Goal: Information Seeking & Learning: Understand process/instructions

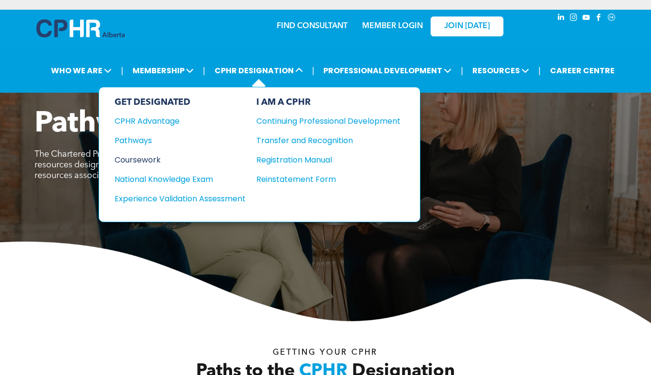
click at [140, 162] on div "Coursework" at bounding box center [174, 160] width 118 height 12
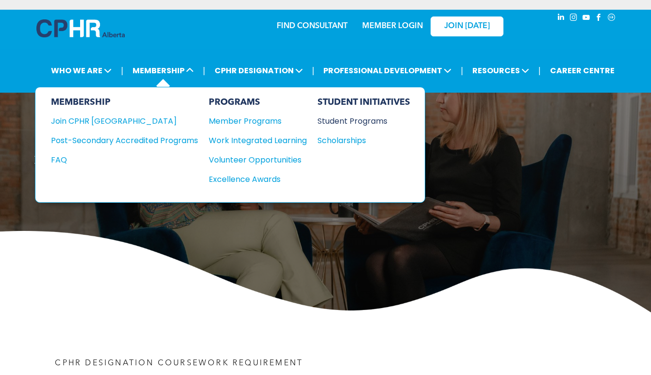
click at [362, 123] on div "Student Programs" at bounding box center [360, 121] width 84 height 12
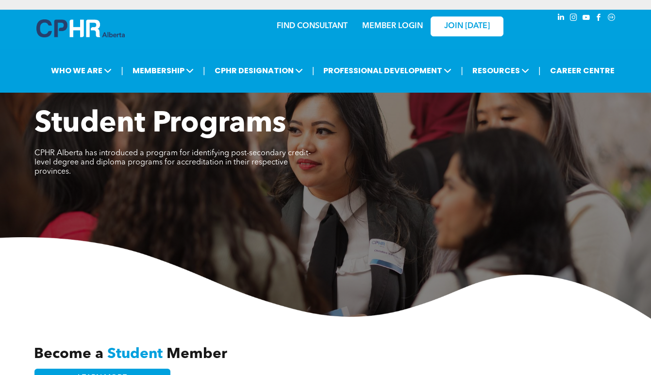
click at [87, 23] on img at bounding box center [80, 28] width 88 height 18
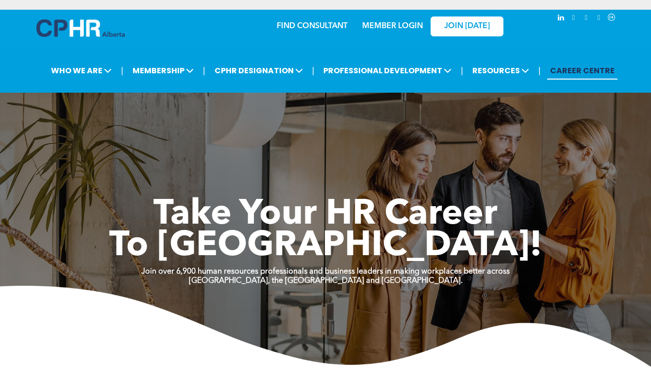
click at [447, 280] on p "Alberta, the Northwest Territories and Nunavut." at bounding box center [325, 281] width 651 height 9
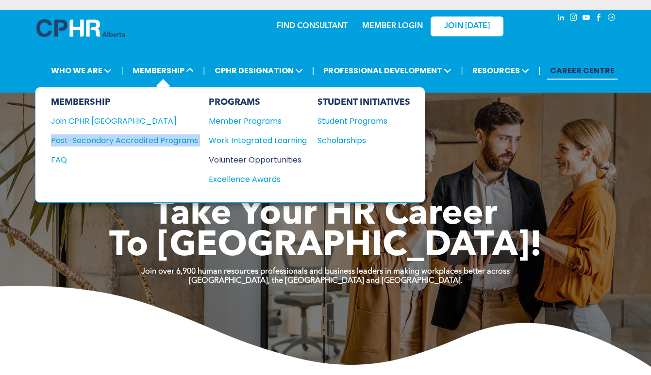
click at [278, 160] on div "Volunteer Opportunities" at bounding box center [253, 160] width 88 height 12
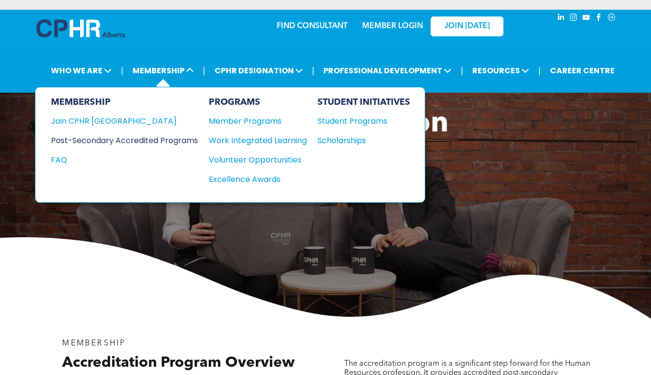
click at [109, 140] on div "Post-Secondary Accredited Programs" at bounding box center [117, 141] width 133 height 12
click at [101, 120] on div "Join CPHR [GEOGRAPHIC_DATA]" at bounding box center [117, 121] width 133 height 12
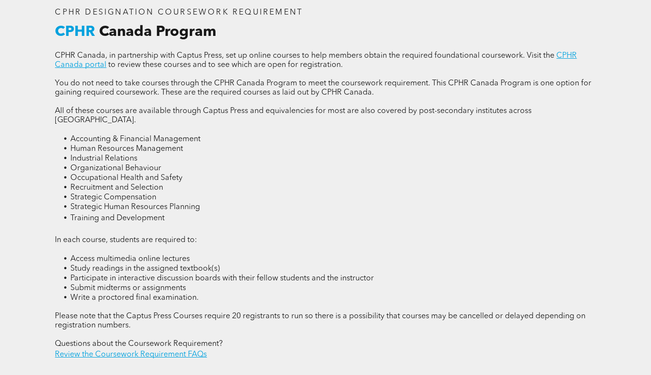
scroll to position [1252, 0]
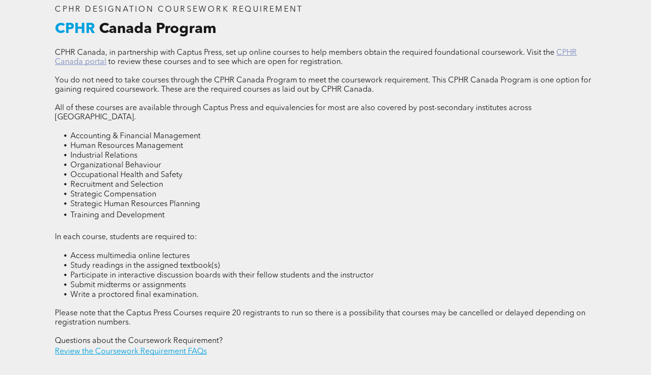
click at [83, 63] on link "CPHR Canada portal" at bounding box center [316, 57] width 522 height 17
click at [169, 348] on link "Review the Coursework Requirement FAQs" at bounding box center [131, 352] width 152 height 8
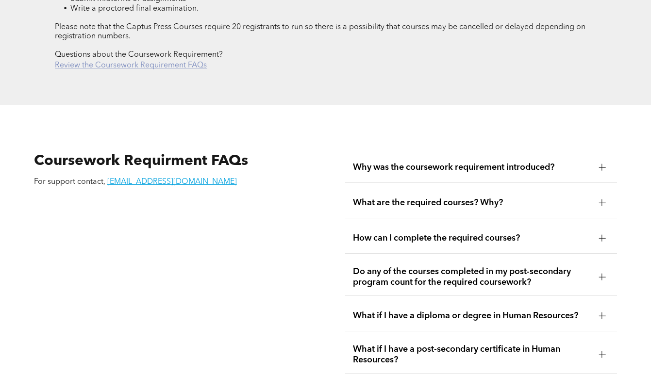
scroll to position [1635, 0]
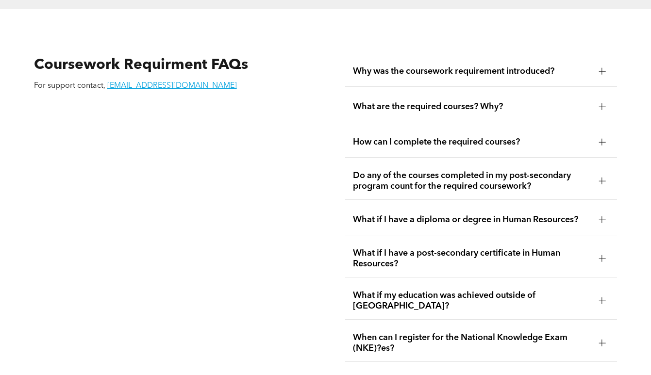
click at [602, 178] on div at bounding box center [602, 181] width 7 height 7
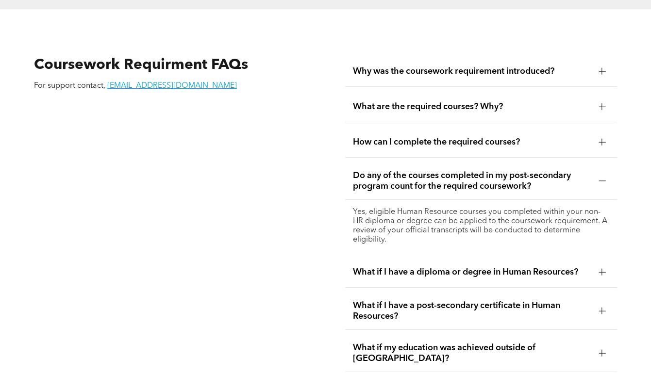
click at [602, 178] on div at bounding box center [602, 181] width 7 height 7
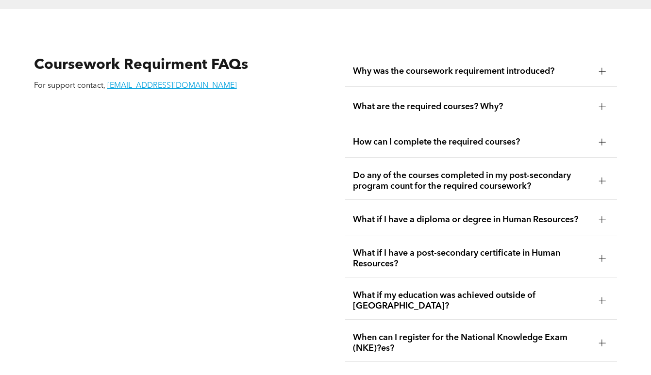
click at [596, 135] on div at bounding box center [602, 142] width 15 height 15
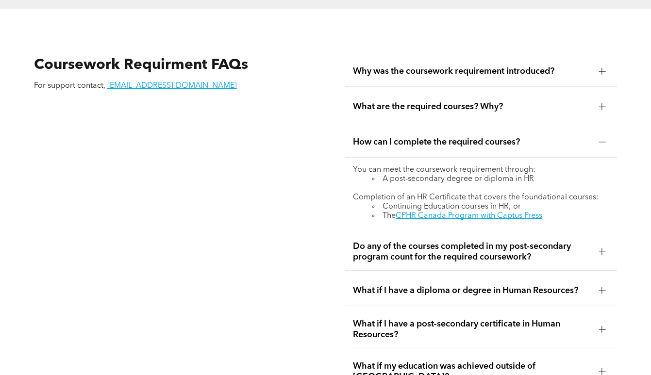
click at [601, 106] on div at bounding box center [602, 106] width 7 height 0
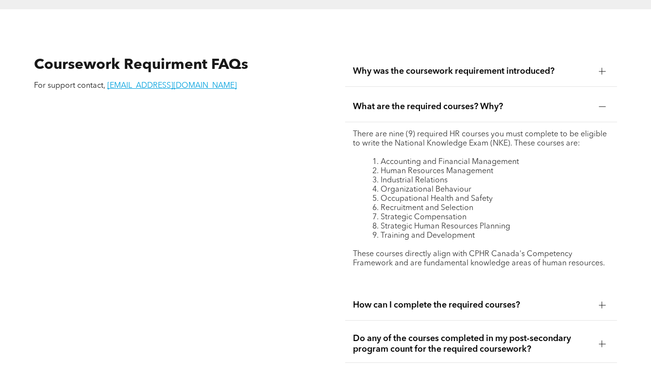
click at [601, 106] on div at bounding box center [602, 106] width 7 height 0
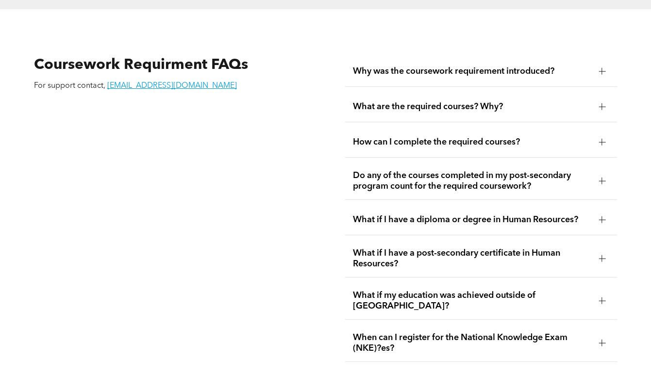
click at [501, 171] on span "Do any of the courses completed in my post-secondary program count for the requ…" at bounding box center [472, 180] width 238 height 21
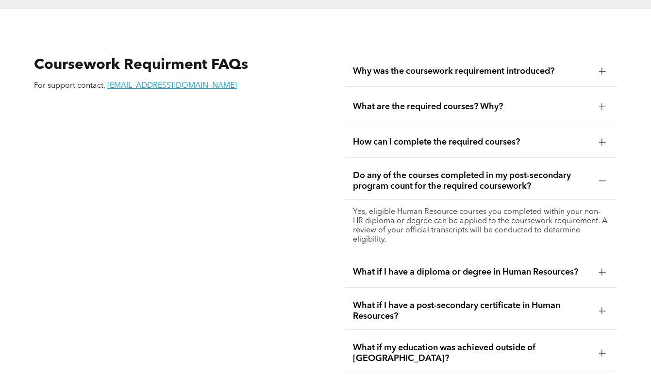
click at [589, 170] on span "Do any of the courses completed in my post-secondary program count for the requ…" at bounding box center [472, 180] width 238 height 21
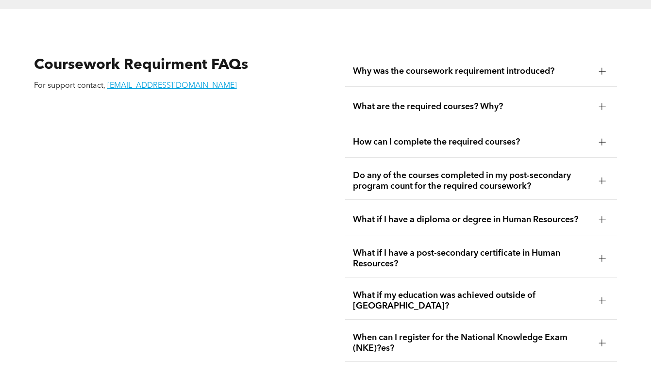
click at [559, 205] on div "What if I have a diploma or degree in Human Resources?" at bounding box center [481, 220] width 272 height 31
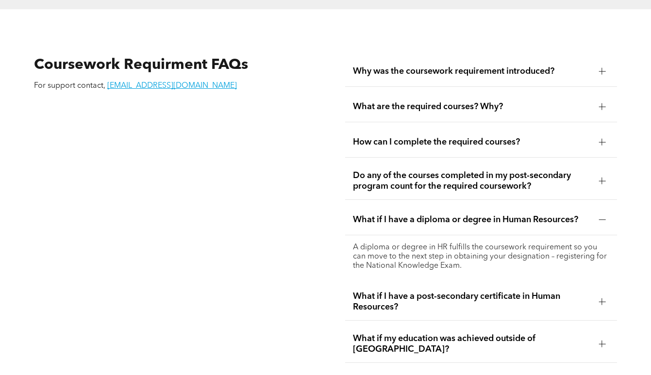
click at [507, 127] on div "How can I complete the required courses?" at bounding box center [481, 142] width 272 height 31
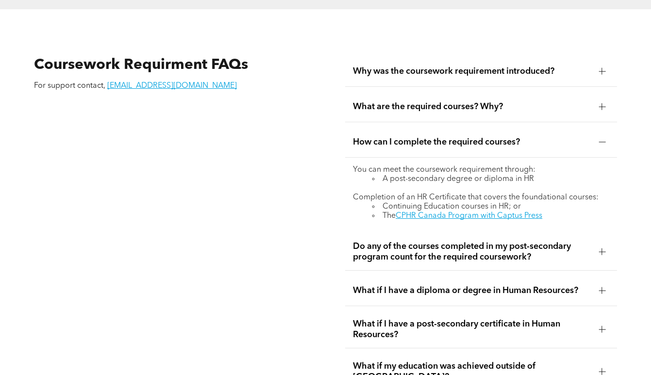
click at [429, 203] on li "Continuing Education courses in HR; or" at bounding box center [490, 207] width 237 height 9
click at [429, 212] on li "The CPHR Canada Program with Captus Press" at bounding box center [490, 216] width 237 height 9
click at [429, 212] on link "CPHR Canada Program with Captus Press" at bounding box center [469, 216] width 147 height 8
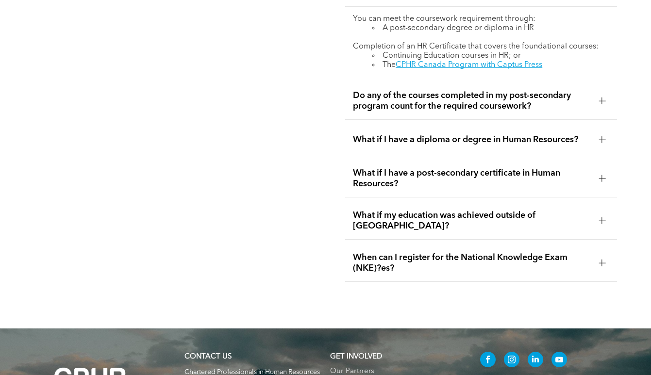
scroll to position [1789, 0]
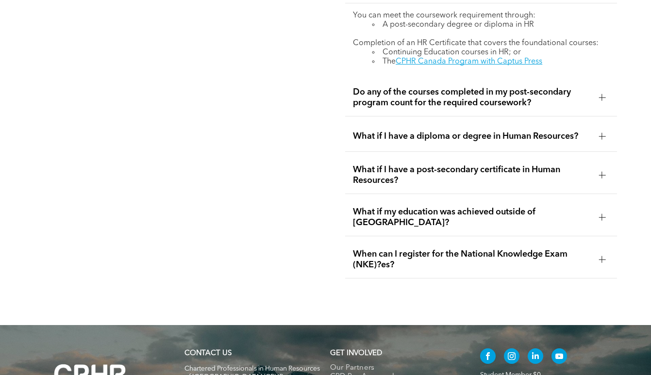
click at [593, 169] on div "What if I have a post-secondary certificate in Human Resources?" at bounding box center [481, 175] width 272 height 37
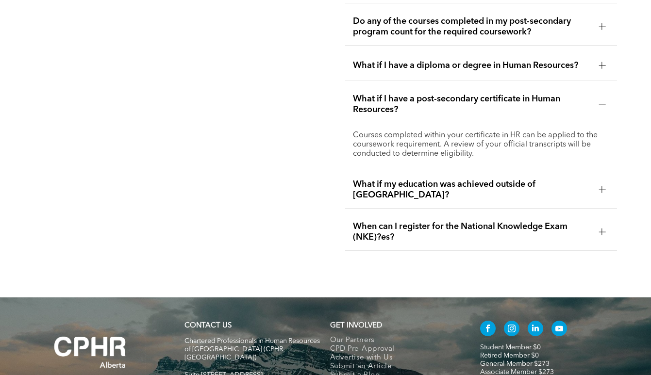
click at [591, 179] on span "What if my education was achieved outside of [GEOGRAPHIC_DATA]?" at bounding box center [472, 189] width 238 height 21
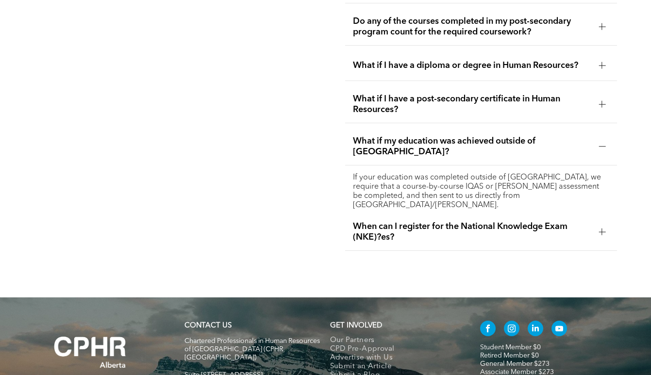
click at [584, 221] on span "When can I register for the National Knowledge Exam (NKE)?es?" at bounding box center [472, 231] width 238 height 21
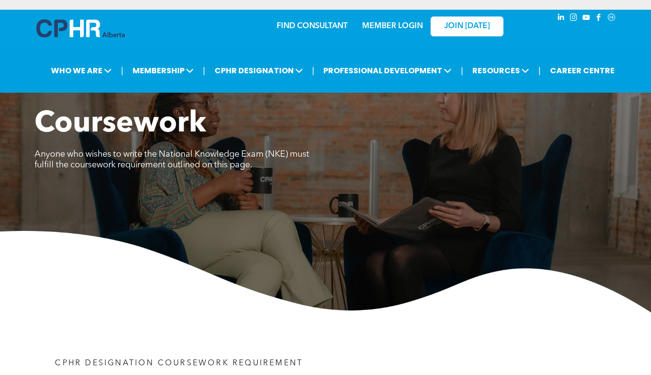
scroll to position [0, 0]
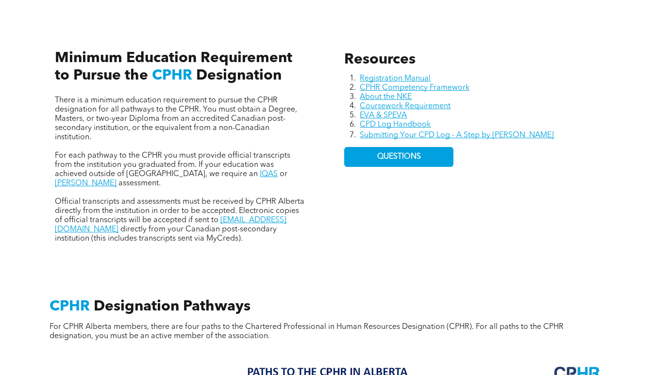
scroll to position [419, 0]
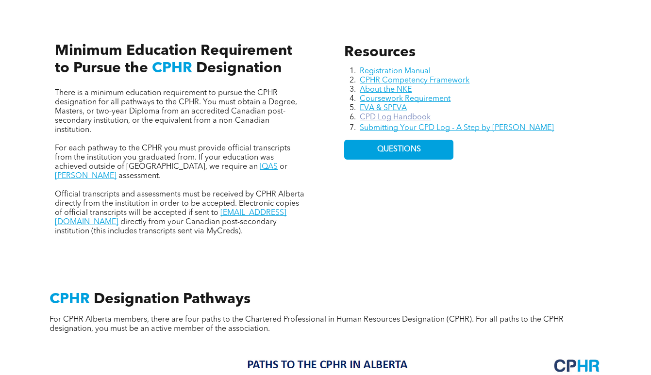
click at [417, 117] on link "CPD Log Handbook" at bounding box center [395, 118] width 71 height 8
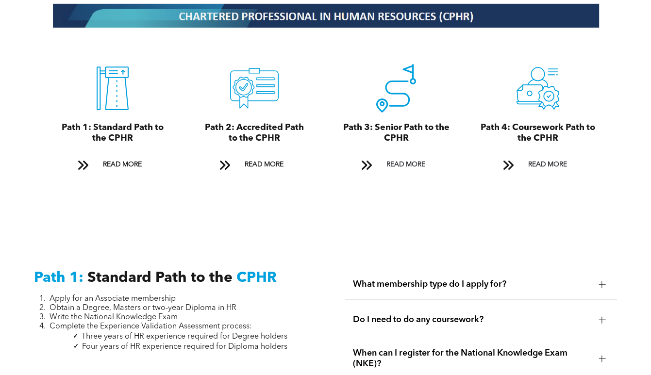
scroll to position [1080, 0]
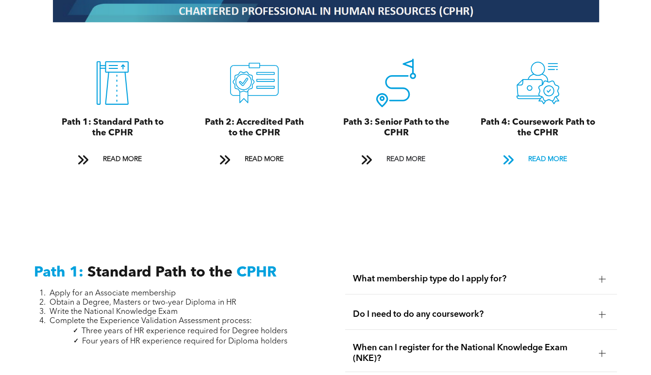
click at [553, 151] on span "READ MORE" at bounding box center [548, 160] width 46 height 18
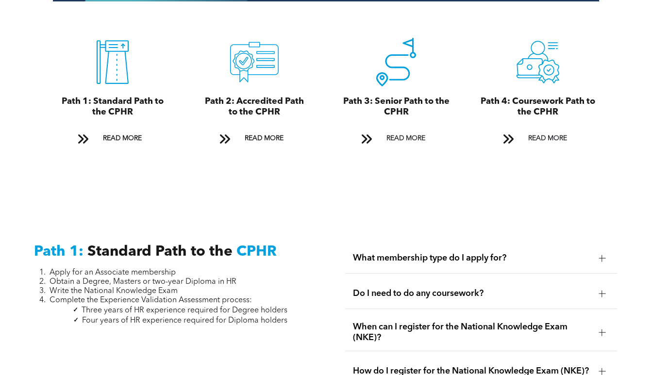
scroll to position [1105, 0]
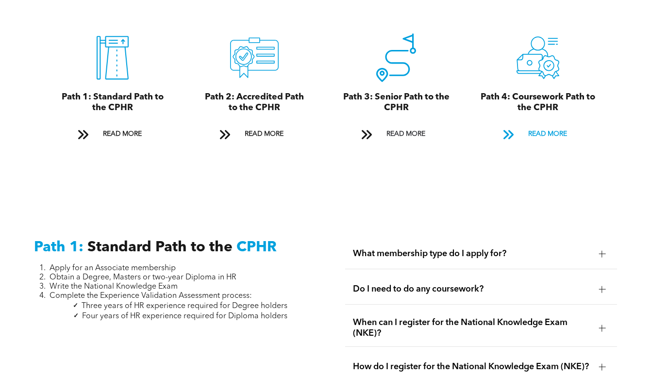
click at [542, 125] on span "READ MORE" at bounding box center [548, 134] width 46 height 18
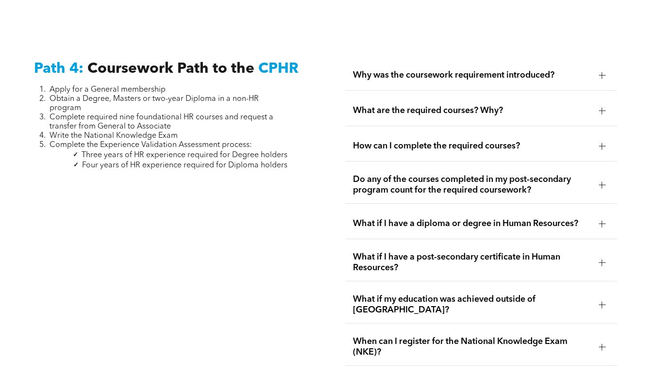
click at [570, 220] on div "What if I have a diploma or degree in Human Resources?" at bounding box center [481, 224] width 272 height 31
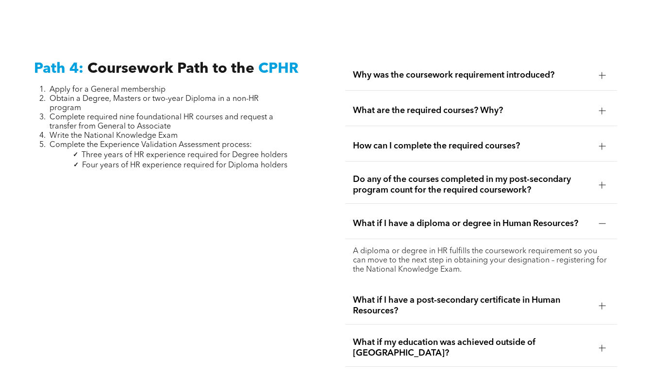
click at [570, 220] on div "What if I have a diploma or degree in Human Resources?" at bounding box center [481, 224] width 272 height 31
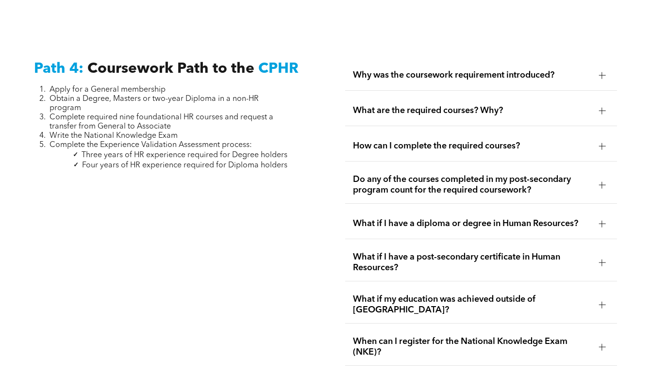
click at [579, 257] on span "What if I have a post-secondary certificate in Human Resources?" at bounding box center [472, 262] width 238 height 21
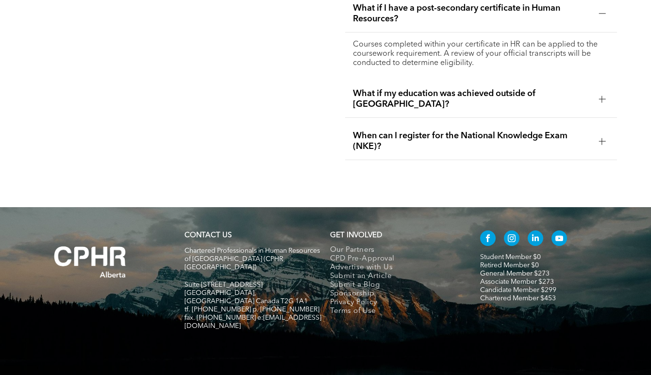
scroll to position [3176, 0]
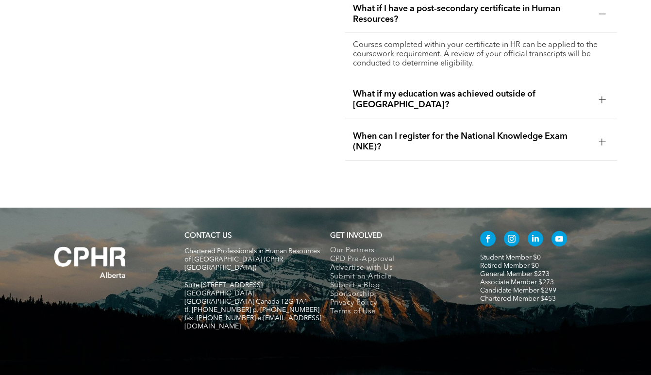
click at [553, 131] on span "When can I register for the National Knowledge Exam (NKE)?" at bounding box center [472, 141] width 238 height 21
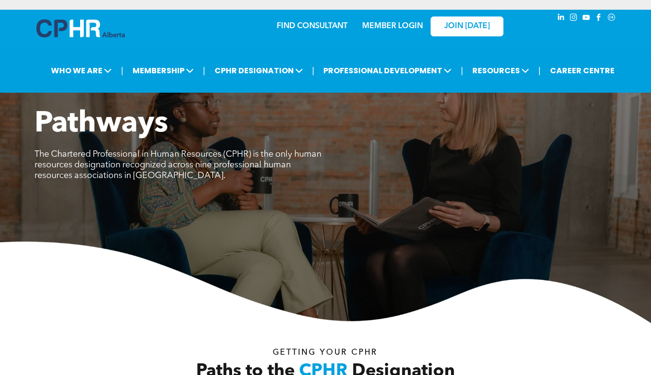
scroll to position [0, 0]
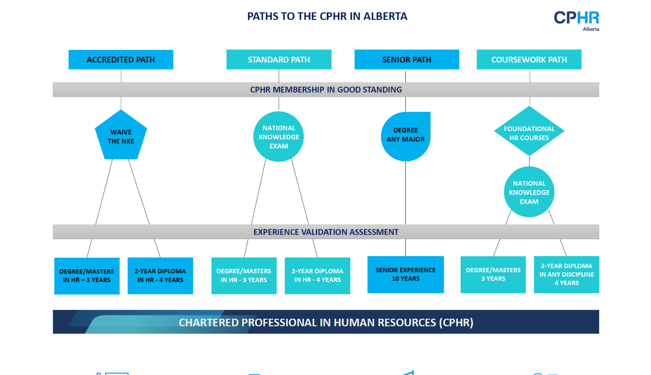
scroll to position [772, 0]
